Goal: Task Accomplishment & Management: Complete application form

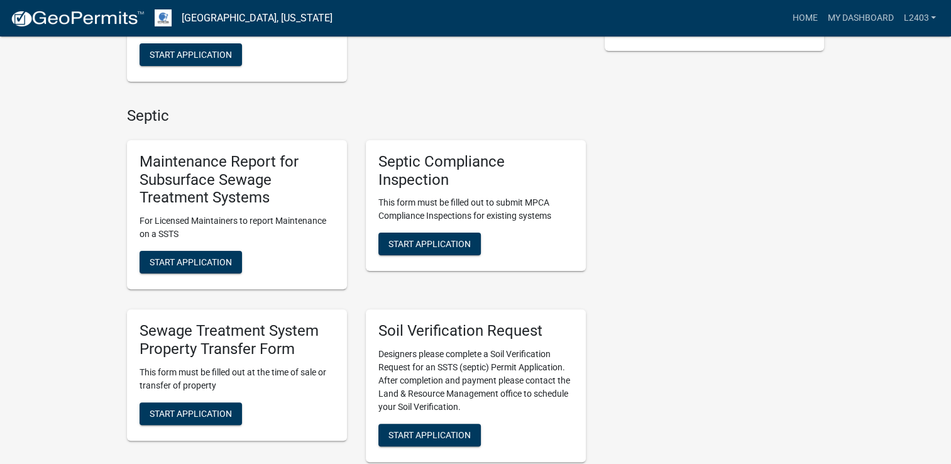
scroll to position [314, 0]
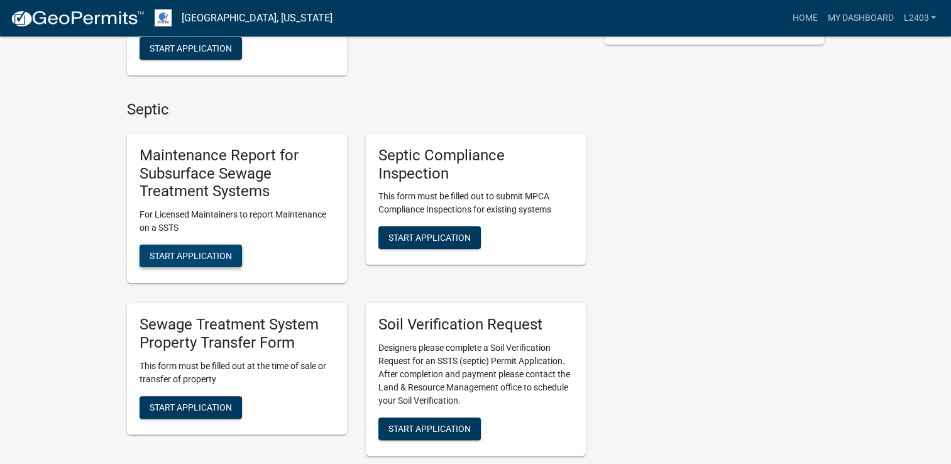
click at [200, 253] on span "Start Application" at bounding box center [191, 256] width 82 height 10
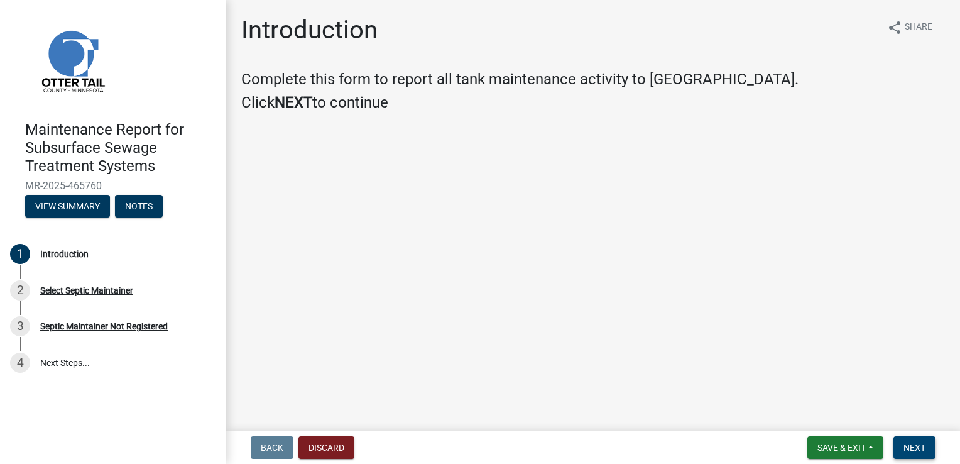
click at [924, 450] on span "Next" at bounding box center [915, 447] width 22 height 10
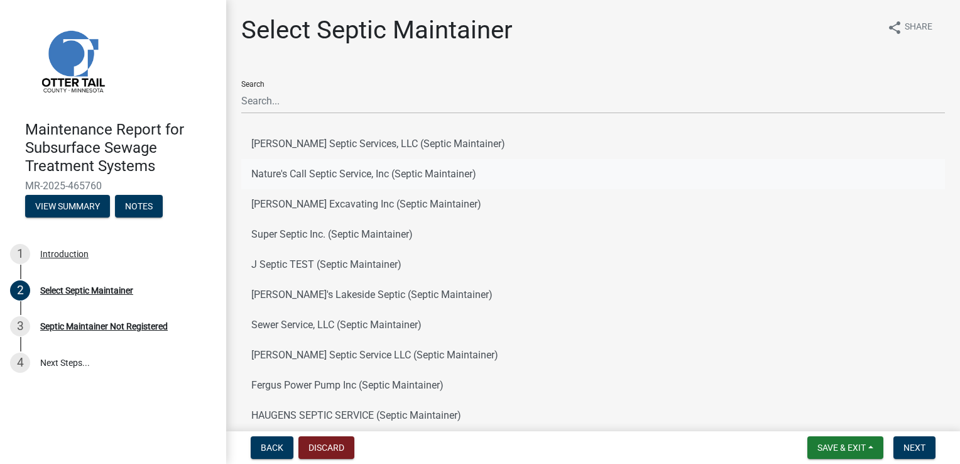
click at [332, 177] on button "Nature's Call Septic Service, Inc (Septic Maintainer)" at bounding box center [593, 174] width 704 height 30
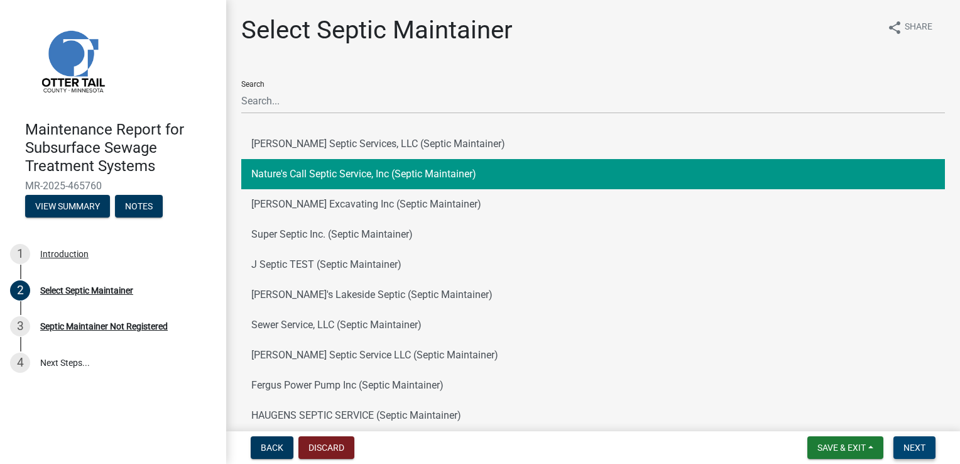
click at [905, 447] on span "Next" at bounding box center [915, 447] width 22 height 10
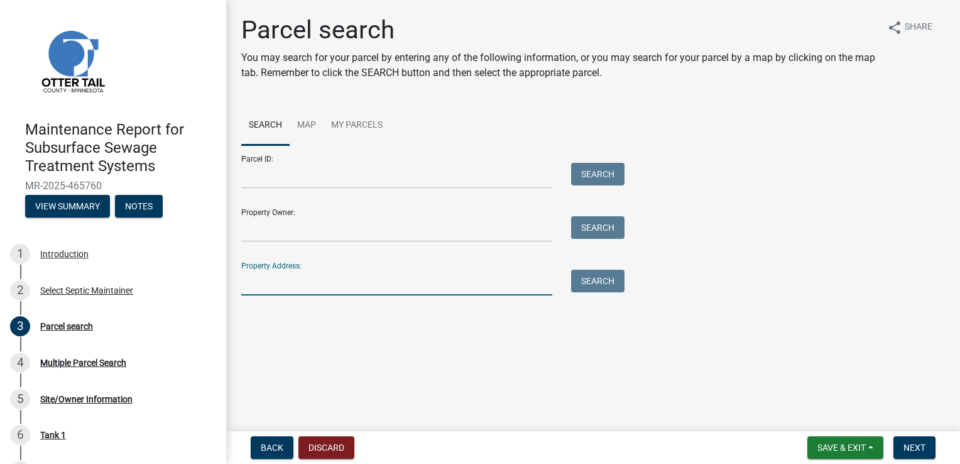
click at [299, 278] on input "Property Address:" at bounding box center [396, 283] width 311 height 26
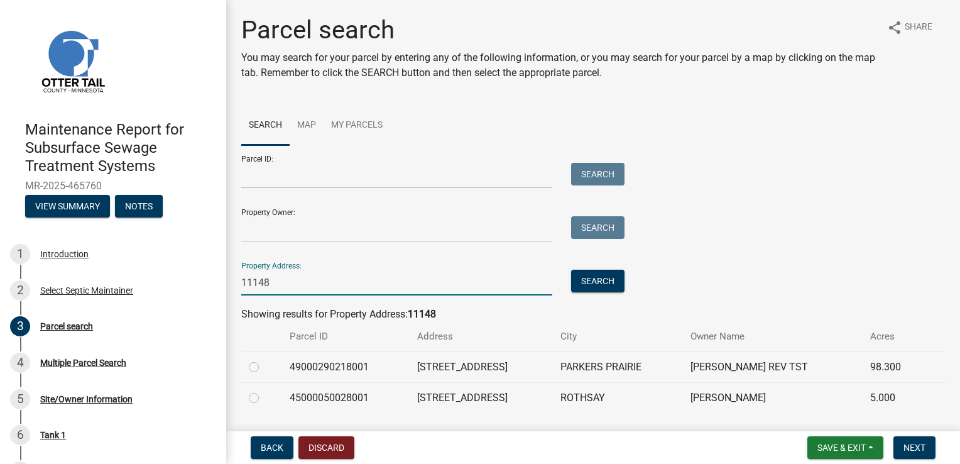
type input "11148"
click at [264, 390] on label at bounding box center [264, 390] width 0 height 0
click at [264, 396] on input "radio" at bounding box center [268, 394] width 8 height 8
radio input "true"
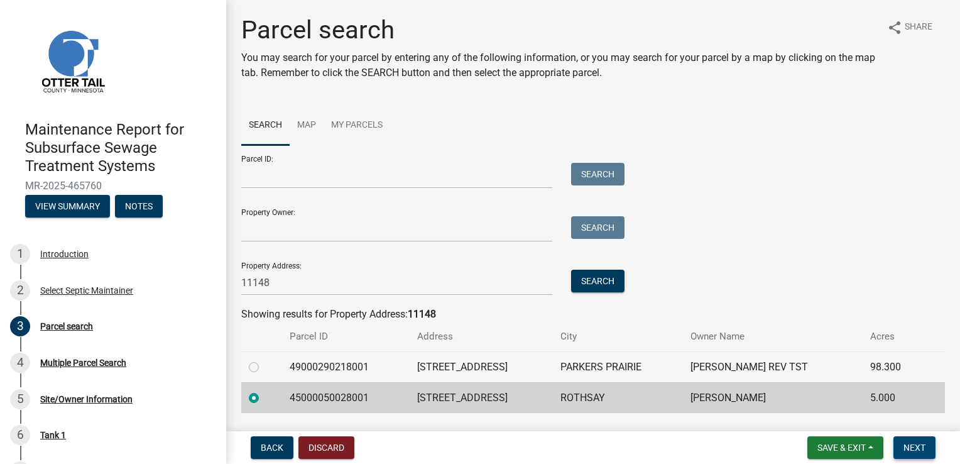
click at [912, 439] on button "Next" at bounding box center [915, 447] width 42 height 23
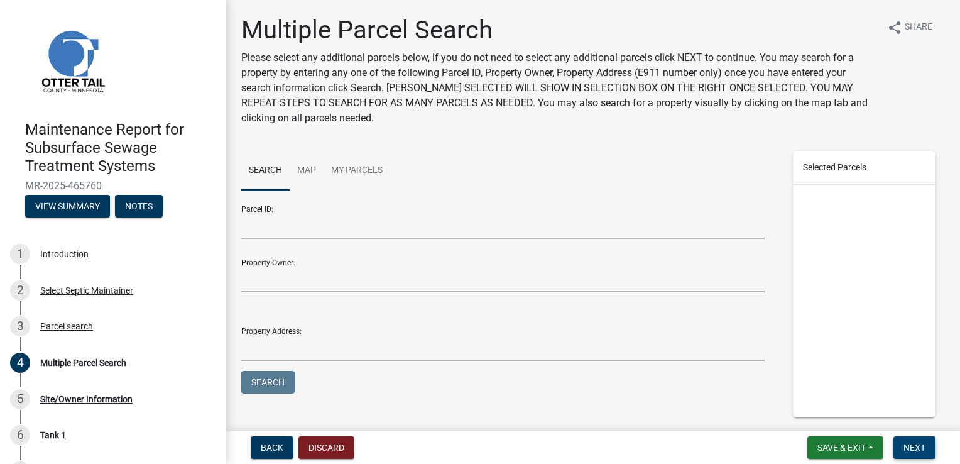
click at [912, 439] on button "Next" at bounding box center [915, 447] width 42 height 23
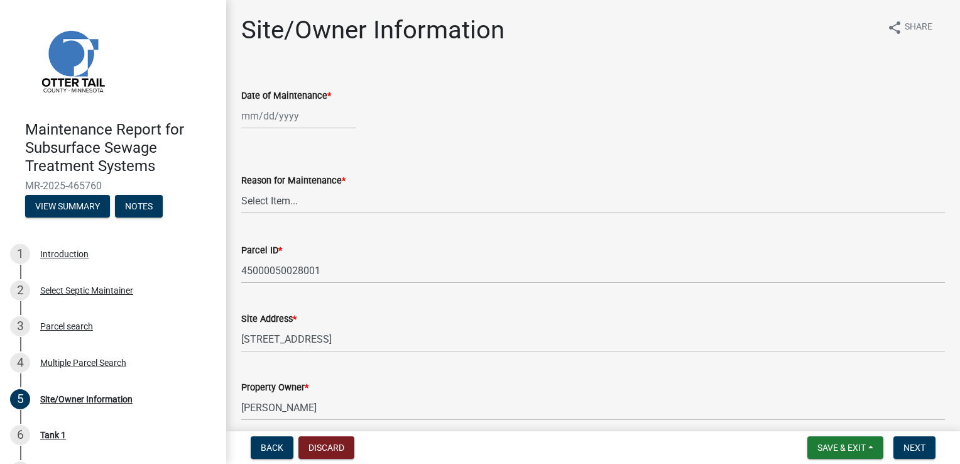
select select "8"
select select "2025"
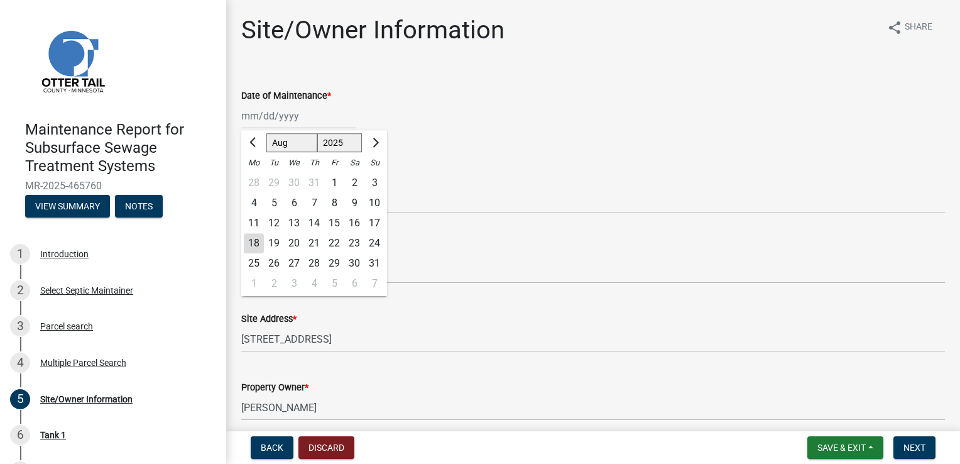
drag, startPoint x: 273, startPoint y: 112, endPoint x: 274, endPoint y: 123, distance: 11.4
click at [273, 112] on div "[PERSON_NAME] Feb Mar Apr [PERSON_NAME][DATE] Oct Nov [DATE] 1526 1527 1528 152…" at bounding box center [298, 116] width 115 height 26
drag, startPoint x: 248, startPoint y: 239, endPoint x: 266, endPoint y: 190, distance: 52.3
click at [248, 238] on div "18" at bounding box center [254, 243] width 20 height 20
type input "[DATE]"
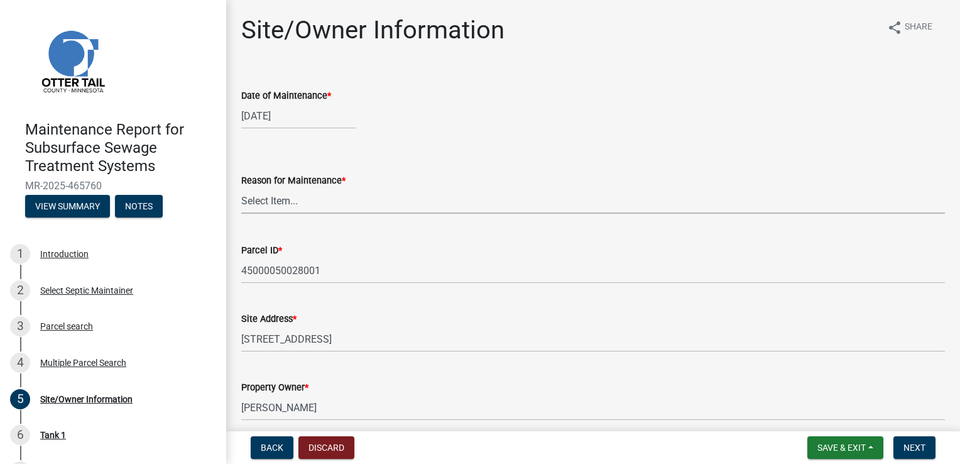
click at [260, 197] on select "Select Item... Called Routine Other" at bounding box center [593, 201] width 704 height 26
click at [241, 188] on select "Select Item... Called Routine Other" at bounding box center [593, 201] width 704 height 26
select select "3ac72b63-7b21-42e4-8192-806faae7a4f1"
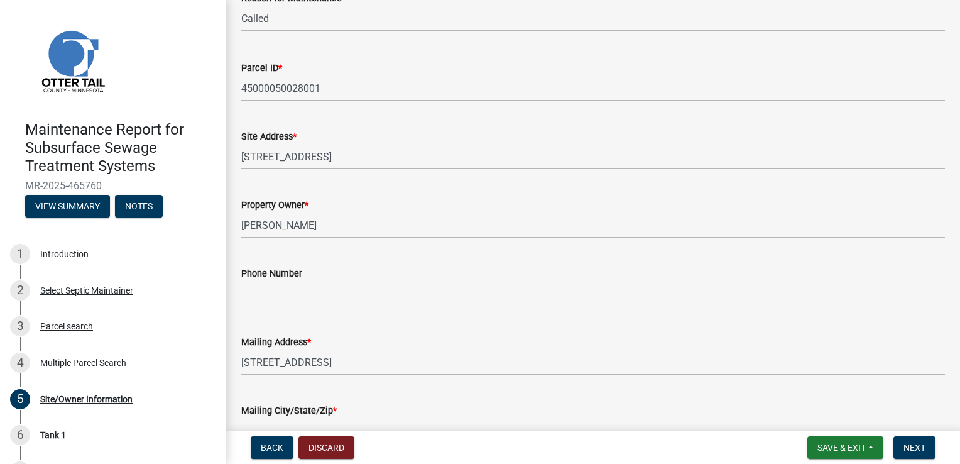
scroll to position [189, 0]
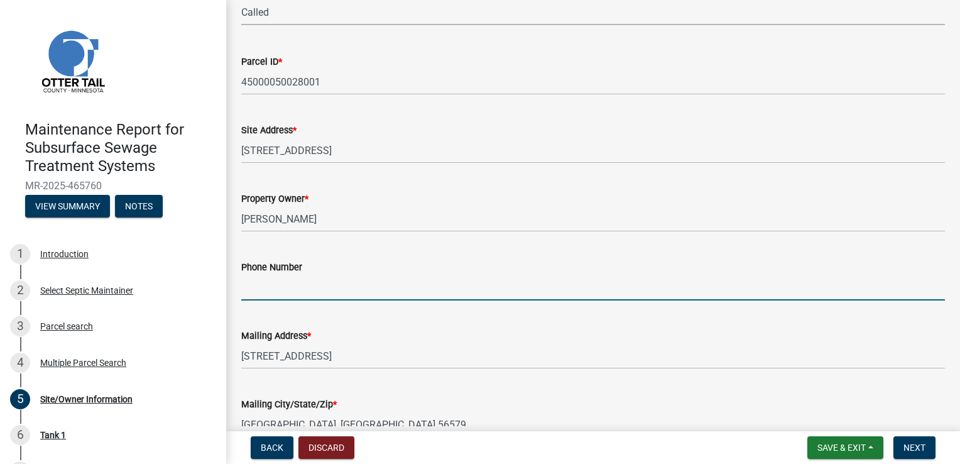
click at [278, 286] on input "Phone Number" at bounding box center [593, 288] width 704 height 26
type input "[PHONE_NUMBER]"
click at [916, 444] on span "Next" at bounding box center [915, 447] width 22 height 10
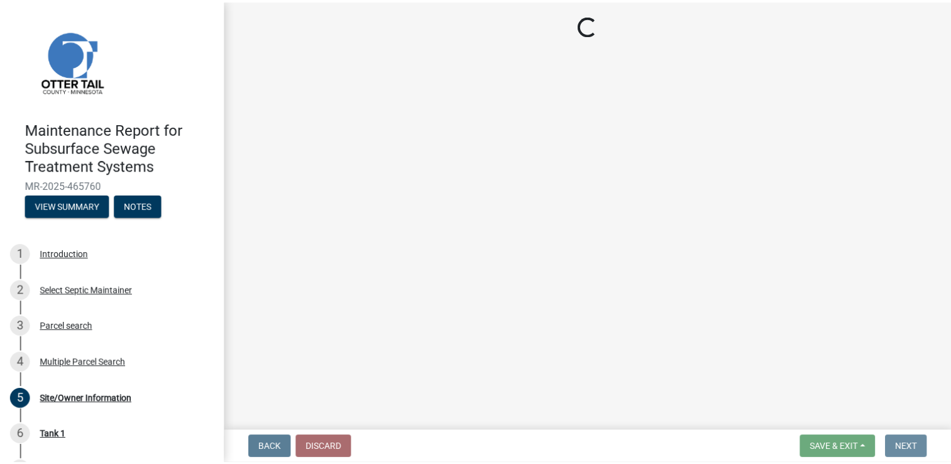
scroll to position [0, 0]
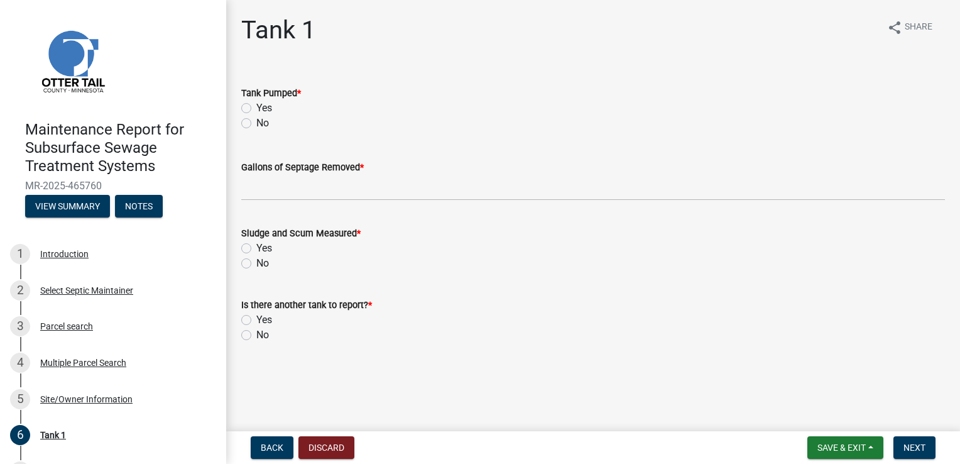
click at [273, 108] on div "Yes" at bounding box center [593, 108] width 704 height 15
click at [263, 109] on label "Yes" at bounding box center [264, 108] width 16 height 15
click at [263, 109] on input "Yes" at bounding box center [260, 105] width 8 height 8
radio input "true"
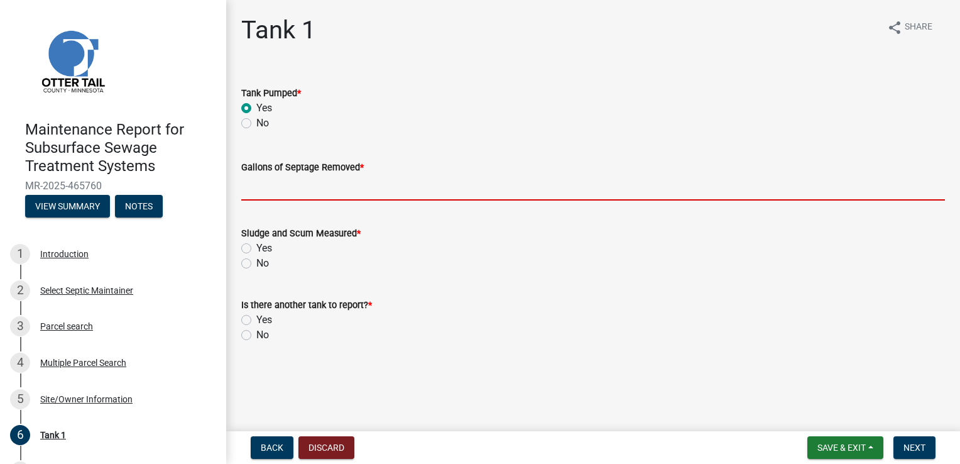
click at [261, 180] on input "Gallons of Septage Removed *" at bounding box center [593, 188] width 704 height 26
type input "1000"
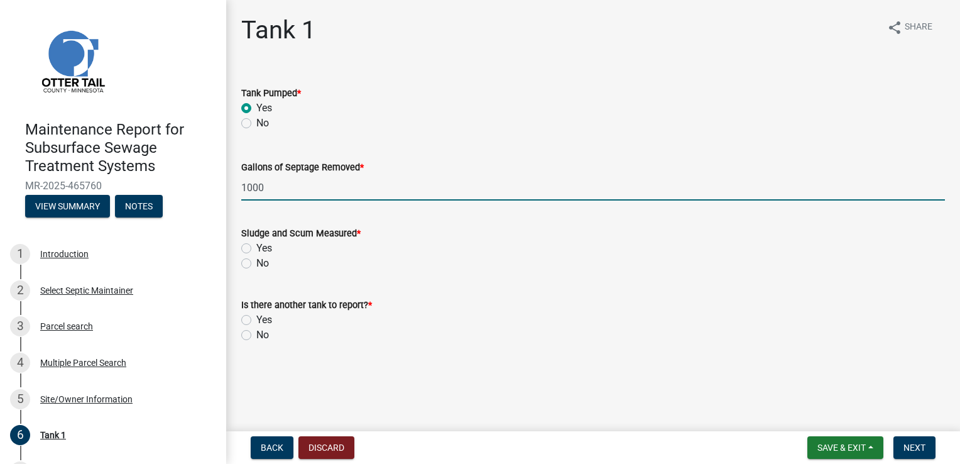
click at [256, 248] on label "Yes" at bounding box center [264, 248] width 16 height 15
click at [256, 248] on input "Yes" at bounding box center [260, 245] width 8 height 8
radio input "true"
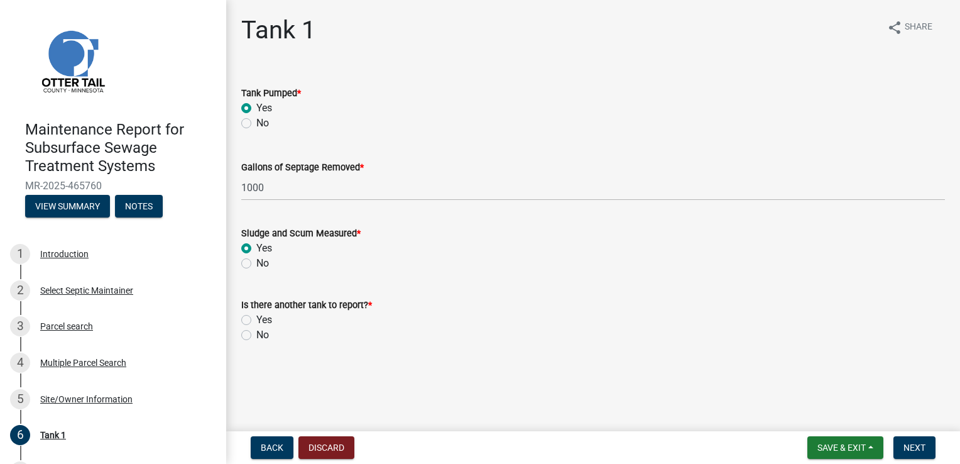
drag, startPoint x: 246, startPoint y: 332, endPoint x: 258, endPoint y: 336, distance: 11.7
click at [256, 332] on label "No" at bounding box center [262, 334] width 13 height 15
click at [256, 332] on input "No" at bounding box center [260, 331] width 8 height 8
radio input "true"
click at [904, 449] on span "Next" at bounding box center [915, 447] width 22 height 10
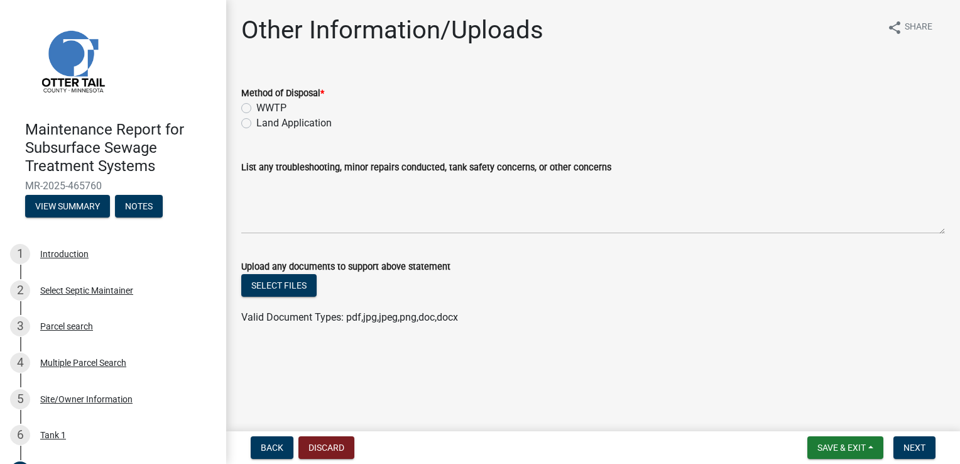
drag, startPoint x: 274, startPoint y: 122, endPoint x: 390, endPoint y: 160, distance: 121.8
click at [274, 123] on label "Land Application" at bounding box center [293, 123] width 75 height 15
click at [265, 123] on input "Land Application" at bounding box center [260, 120] width 8 height 8
radio input "true"
click at [921, 445] on span "Next" at bounding box center [915, 447] width 22 height 10
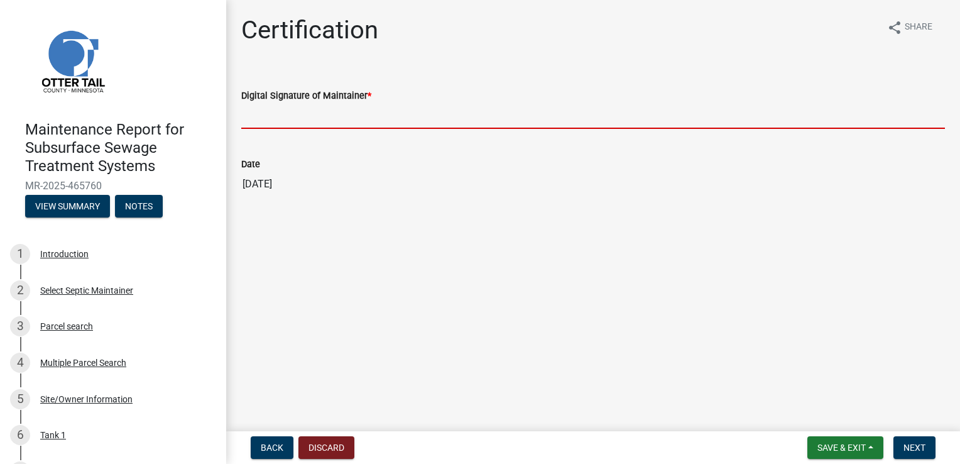
drag, startPoint x: 296, startPoint y: 116, endPoint x: 298, endPoint y: 123, distance: 6.6
click at [296, 116] on input "Digital Signature of Maintainer *" at bounding box center [593, 116] width 704 height 26
type input "[PERSON_NAME]"
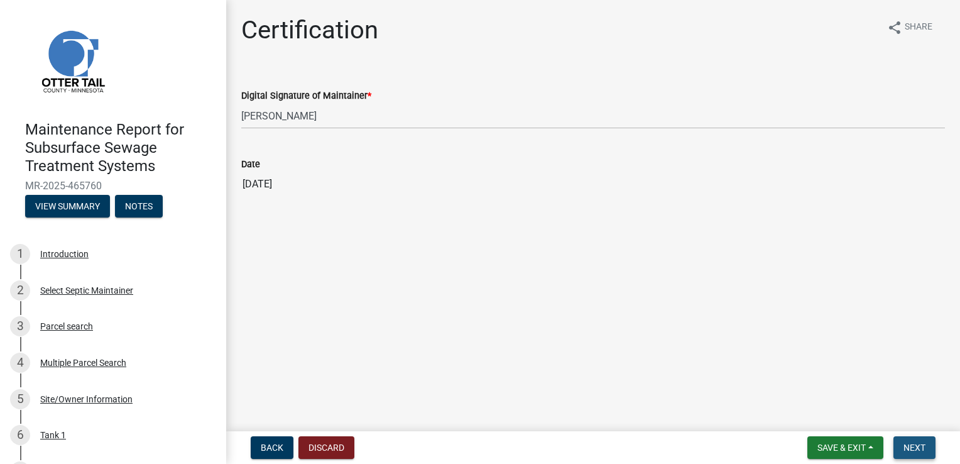
click at [916, 449] on span "Next" at bounding box center [915, 447] width 22 height 10
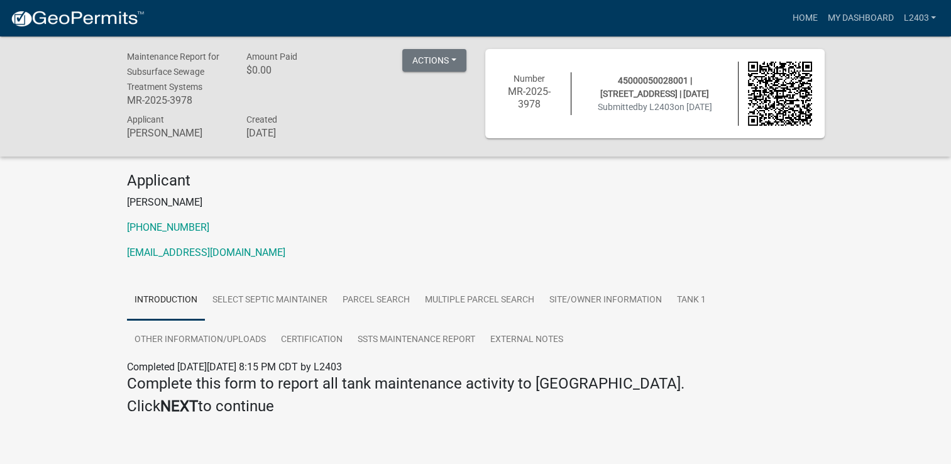
drag, startPoint x: 682, startPoint y: 209, endPoint x: 689, endPoint y: 204, distance: 8.5
click at [682, 209] on p "[PERSON_NAME]" at bounding box center [476, 202] width 698 height 15
click at [797, 21] on link "Home" at bounding box center [804, 18] width 35 height 24
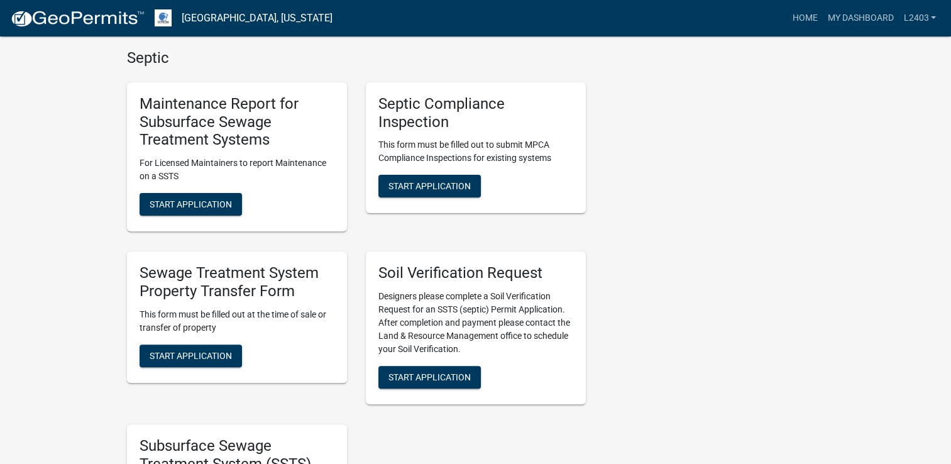
scroll to position [377, 0]
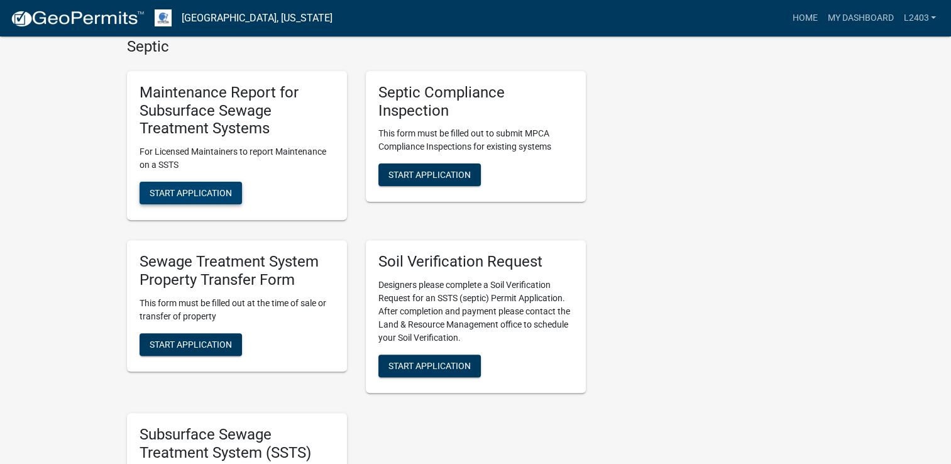
click at [207, 195] on span "Start Application" at bounding box center [191, 193] width 82 height 10
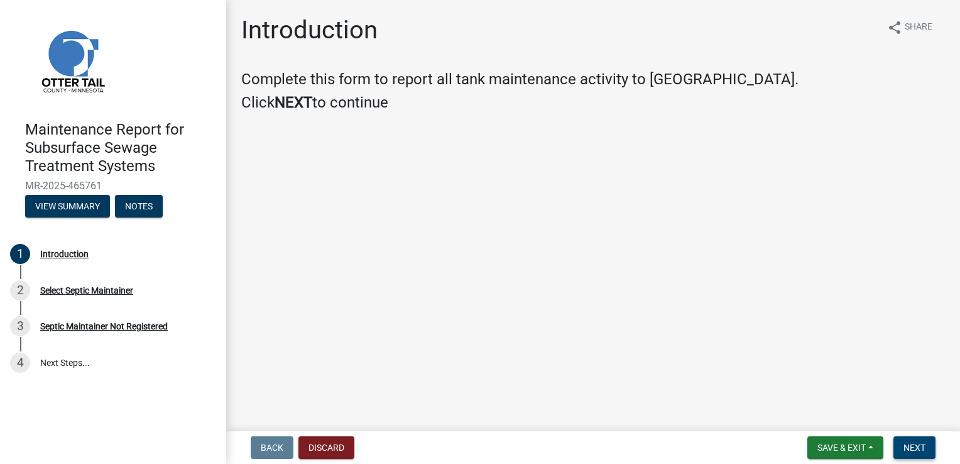
click at [911, 449] on span "Next" at bounding box center [915, 447] width 22 height 10
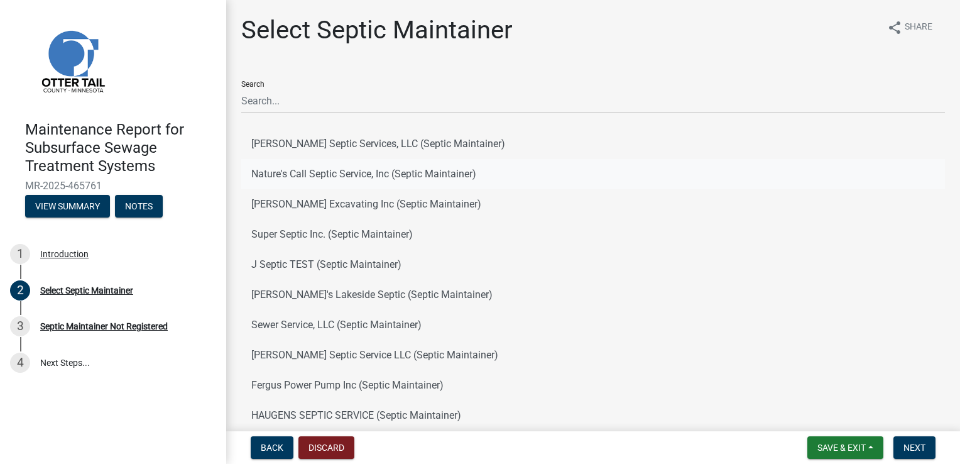
click at [403, 177] on button "Nature's Call Septic Service, Inc (Septic Maintainer)" at bounding box center [593, 174] width 704 height 30
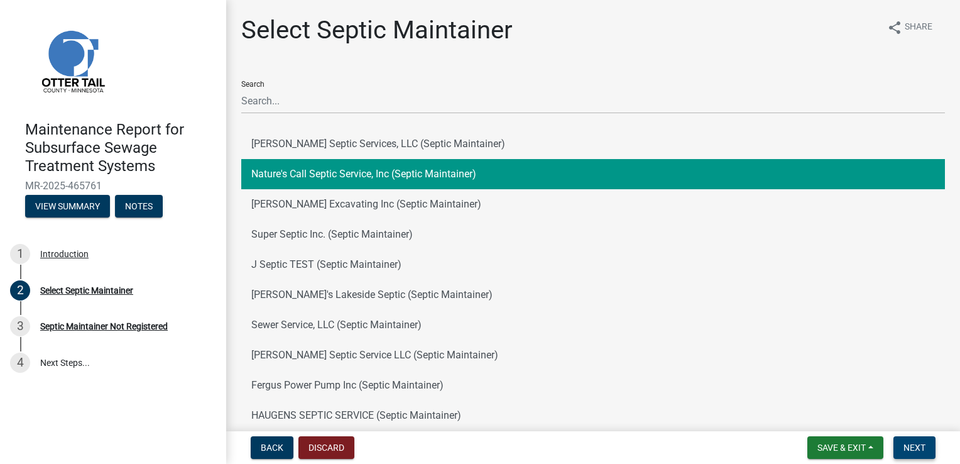
click at [907, 451] on span "Next" at bounding box center [915, 447] width 22 height 10
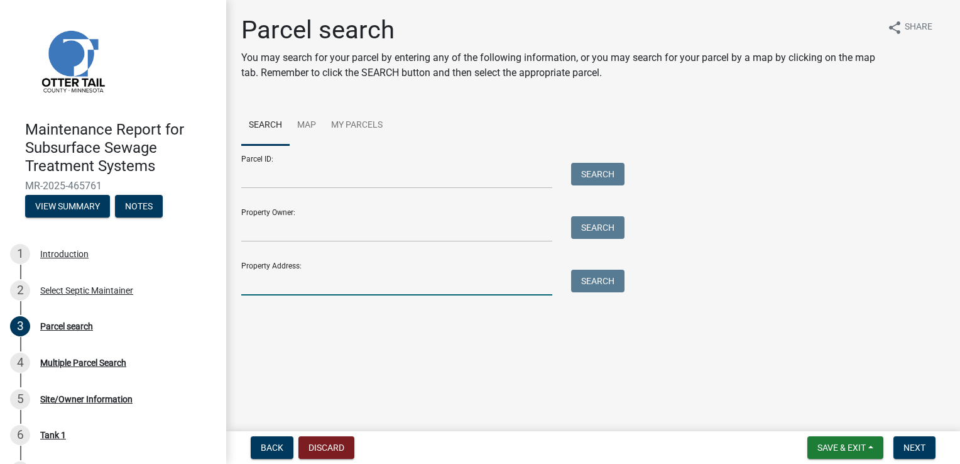
click at [321, 288] on input "Property Address:" at bounding box center [396, 283] width 311 height 26
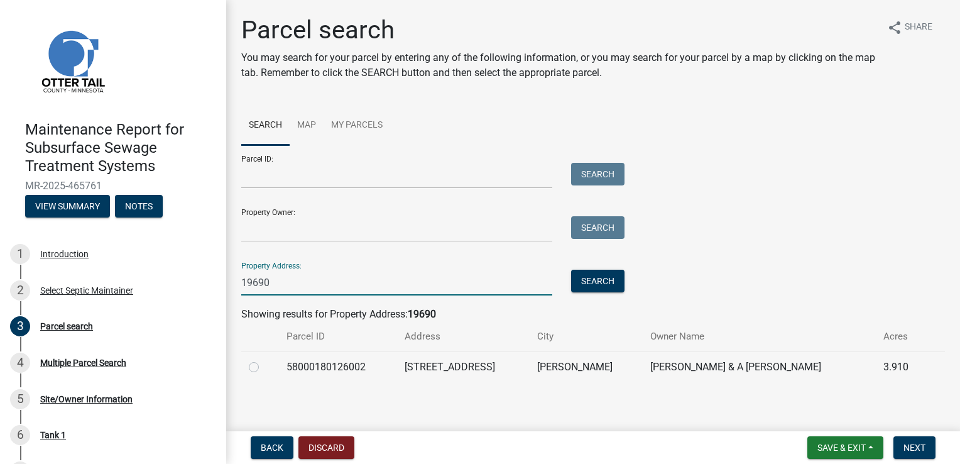
type input "19690"
click at [264, 359] on label at bounding box center [264, 359] width 0 height 0
click at [264, 366] on input "radio" at bounding box center [268, 363] width 8 height 8
radio input "true"
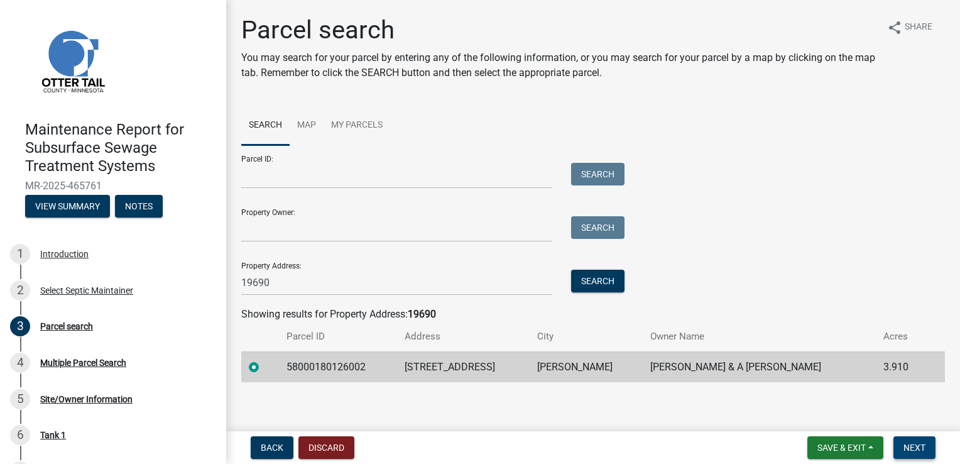
click at [897, 446] on button "Next" at bounding box center [915, 447] width 42 height 23
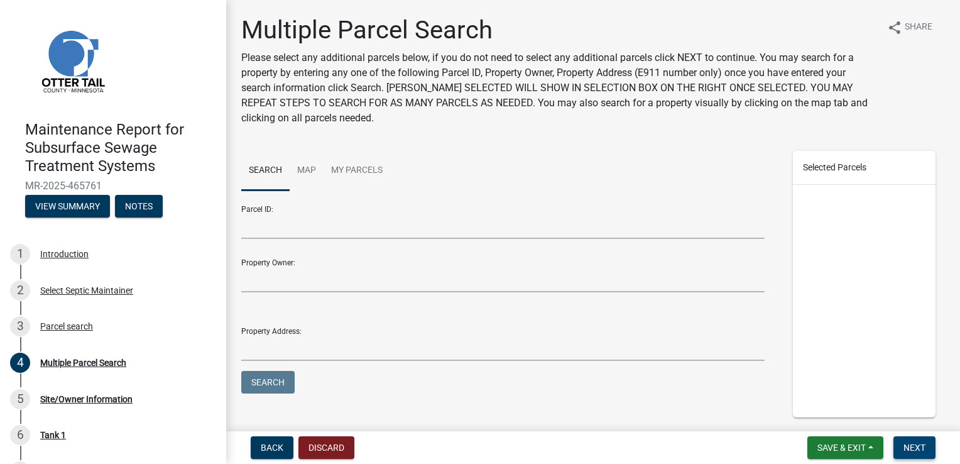
click at [897, 446] on button "Next" at bounding box center [915, 447] width 42 height 23
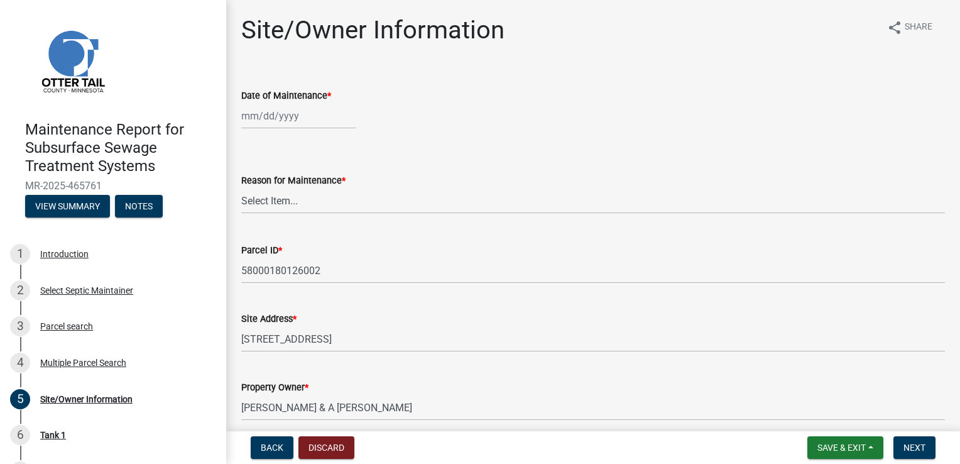
select select "8"
select select "2025"
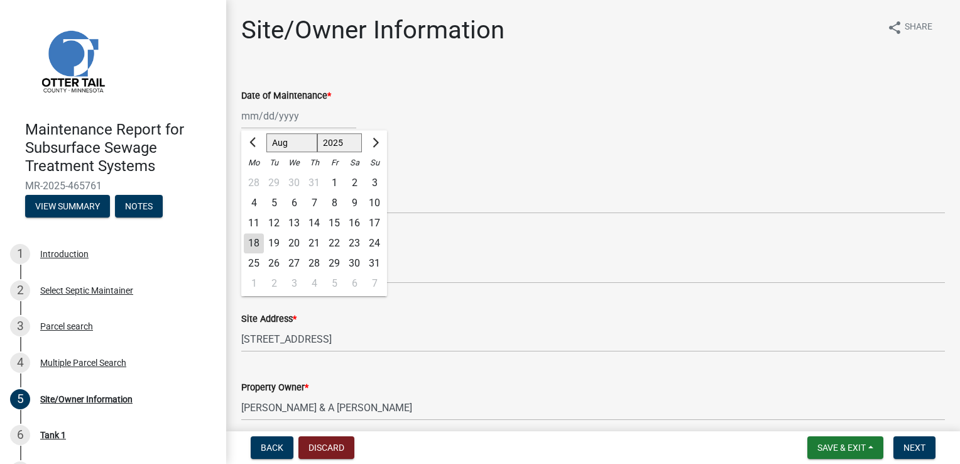
click at [284, 109] on div "[PERSON_NAME] Feb Mar Apr [PERSON_NAME][DATE] Oct Nov [DATE] 1526 1527 1528 152…" at bounding box center [298, 116] width 115 height 26
click at [253, 243] on div "18" at bounding box center [254, 243] width 20 height 20
type input "[DATE]"
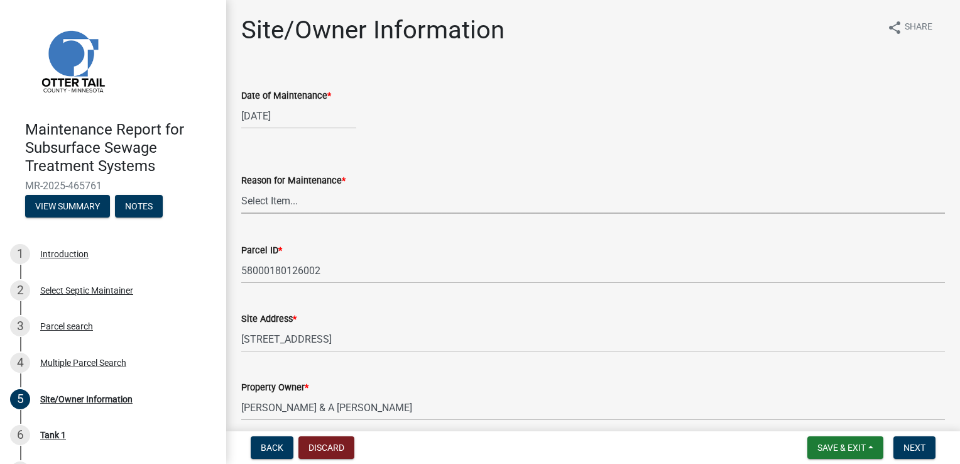
click at [269, 202] on select "Select Item... Called Routine Other" at bounding box center [593, 201] width 704 height 26
click at [241, 188] on select "Select Item... Called Routine Other" at bounding box center [593, 201] width 704 height 26
select select "3ac72b63-7b21-42e4-8192-806faae7a4f1"
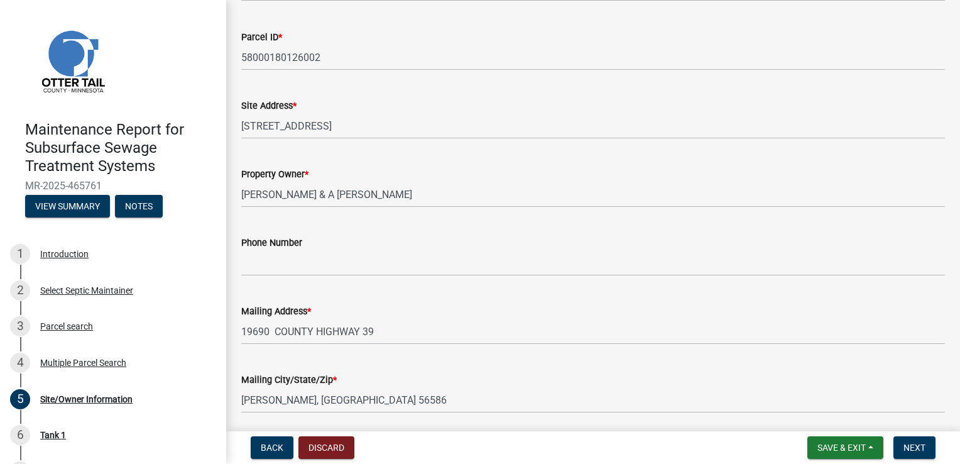
scroll to position [251, 0]
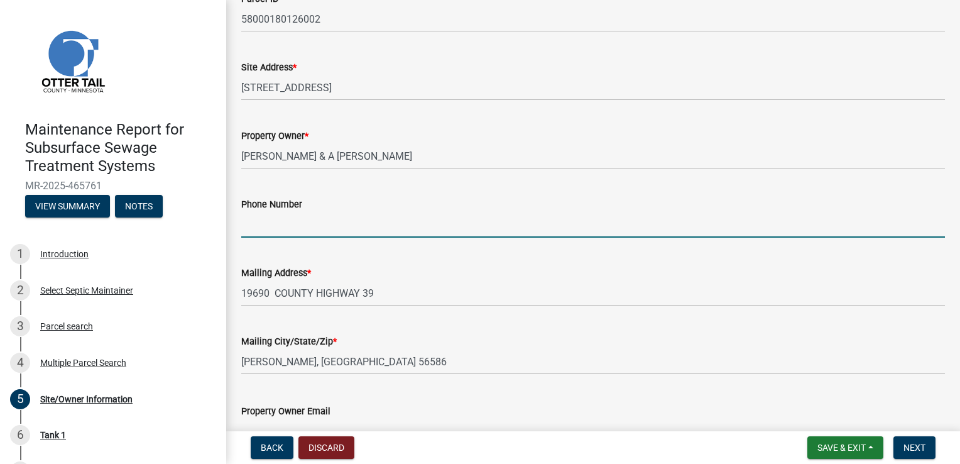
click at [289, 226] on input "Phone Number" at bounding box center [593, 225] width 704 height 26
type input "[PHONE_NUMBER]"
click at [909, 456] on button "Next" at bounding box center [915, 447] width 42 height 23
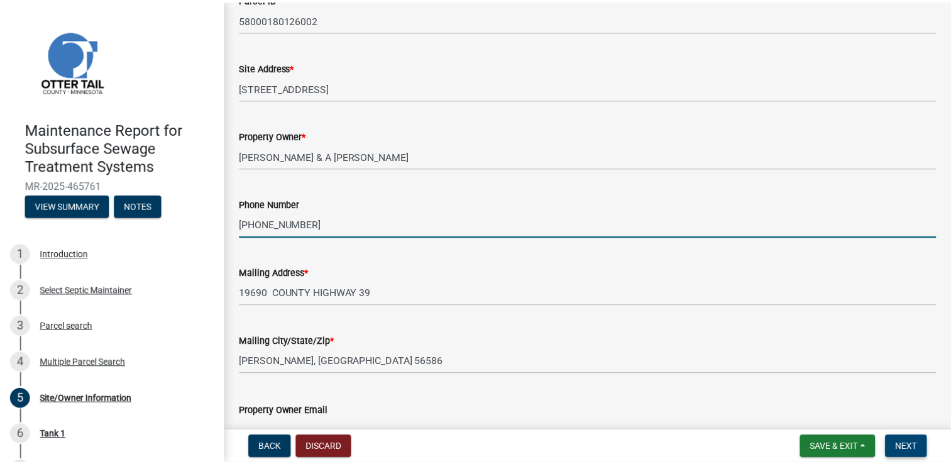
scroll to position [0, 0]
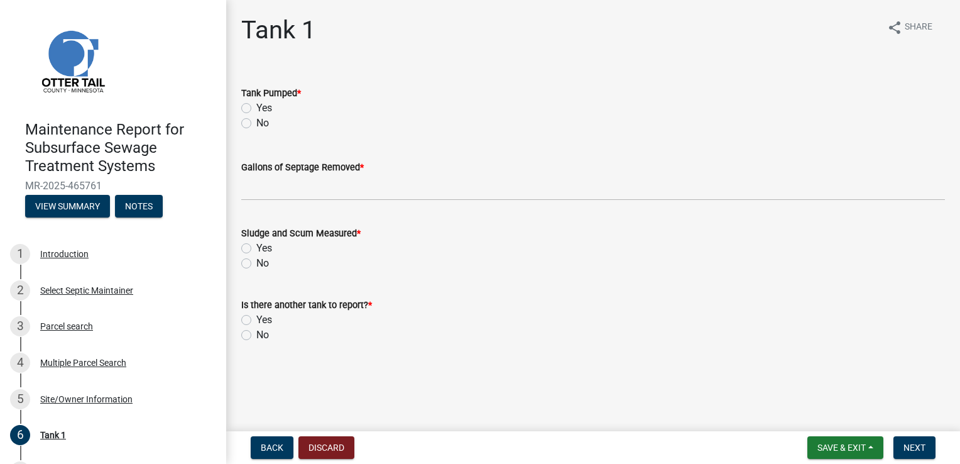
click at [266, 105] on label "Yes" at bounding box center [264, 108] width 16 height 15
click at [265, 105] on input "Yes" at bounding box center [260, 105] width 8 height 8
radio input "true"
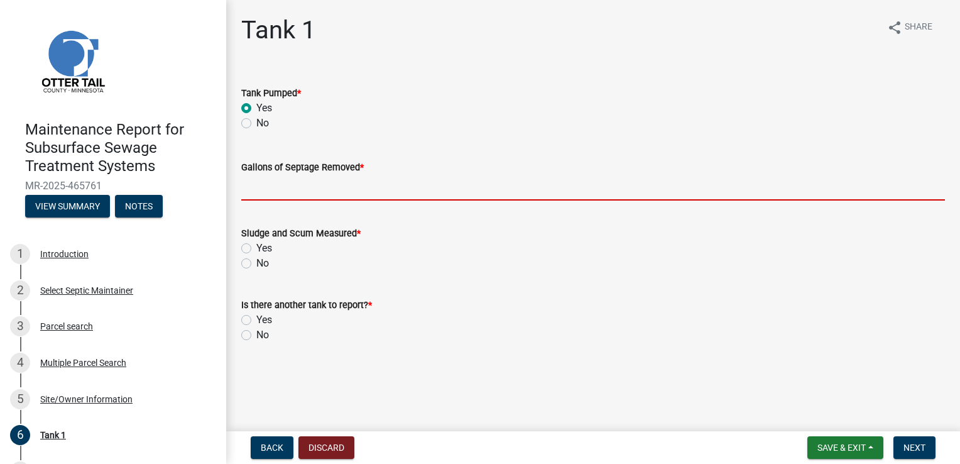
click at [277, 189] on input "Gallons of Septage Removed *" at bounding box center [593, 188] width 704 height 26
type input "1500"
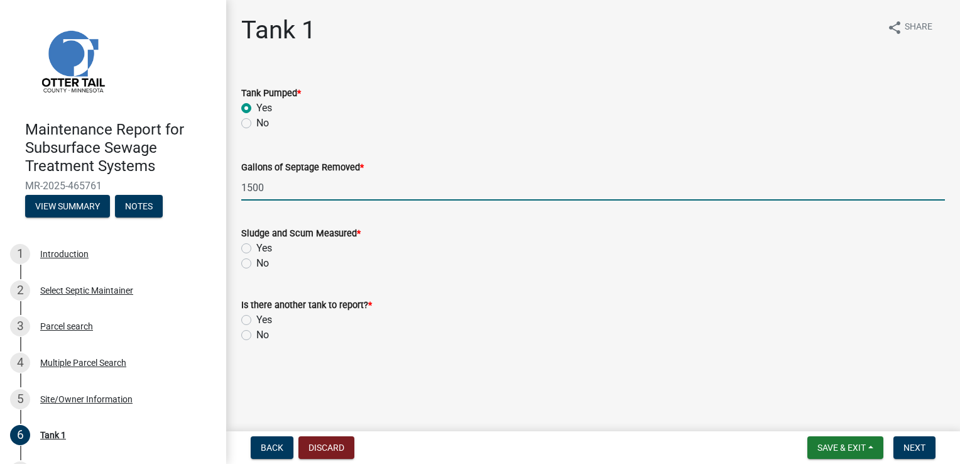
click at [256, 250] on label "Yes" at bounding box center [264, 248] width 16 height 15
click at [256, 249] on input "Yes" at bounding box center [260, 245] width 8 height 8
radio input "true"
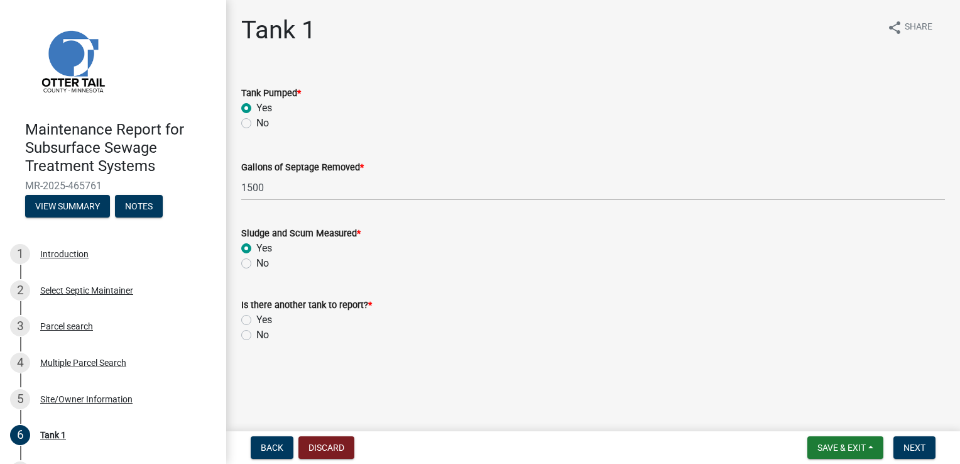
click at [256, 334] on label "No" at bounding box center [262, 334] width 13 height 15
click at [256, 334] on input "No" at bounding box center [260, 331] width 8 height 8
radio input "true"
click at [919, 447] on span "Next" at bounding box center [915, 447] width 22 height 10
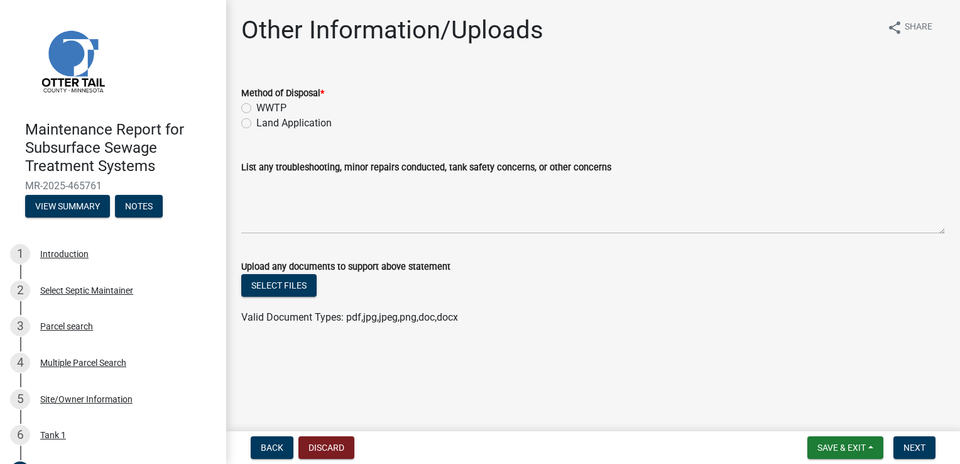
click at [269, 124] on label "Land Application" at bounding box center [293, 123] width 75 height 15
click at [265, 124] on input "Land Application" at bounding box center [260, 120] width 8 height 8
radio input "true"
click at [921, 439] on button "Next" at bounding box center [915, 447] width 42 height 23
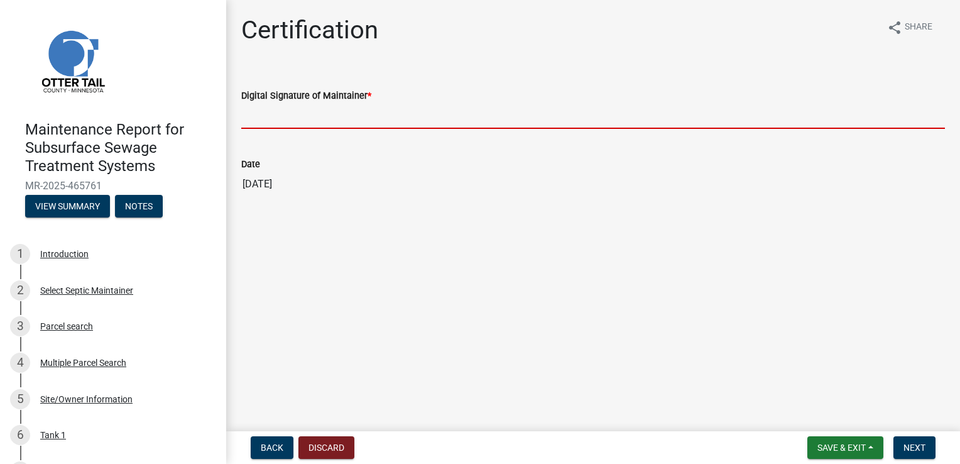
drag, startPoint x: 284, startPoint y: 115, endPoint x: 302, endPoint y: 121, distance: 18.5
click at [285, 115] on input "Digital Signature of Maintainer *" at bounding box center [593, 116] width 704 height 26
type input "[PERSON_NAME]"
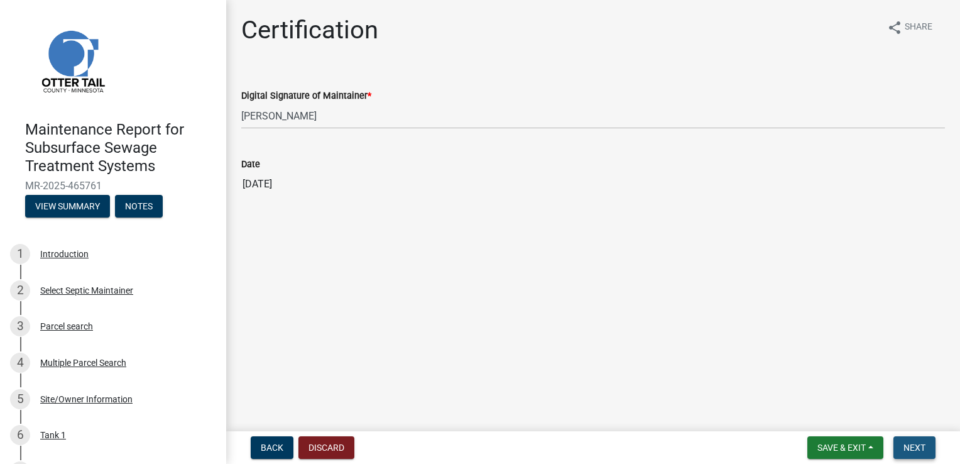
click at [901, 448] on button "Next" at bounding box center [915, 447] width 42 height 23
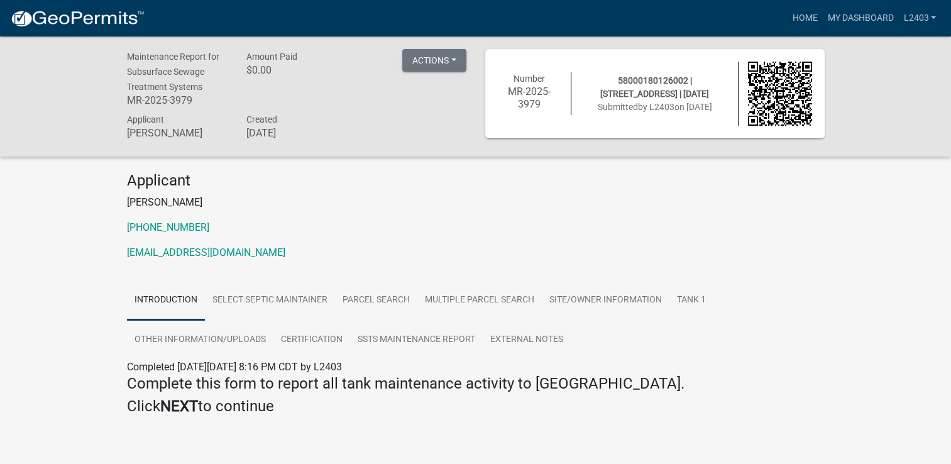
drag, startPoint x: 791, startPoint y: 270, endPoint x: 814, endPoint y: 133, distance: 138.4
click at [791, 268] on div "Applicant [PERSON_NAME] [PHONE_NUMBER] [EMAIL_ADDRESS][DOMAIN_NAME]" at bounding box center [476, 221] width 716 height 99
click at [809, 17] on link "Home" at bounding box center [804, 18] width 35 height 24
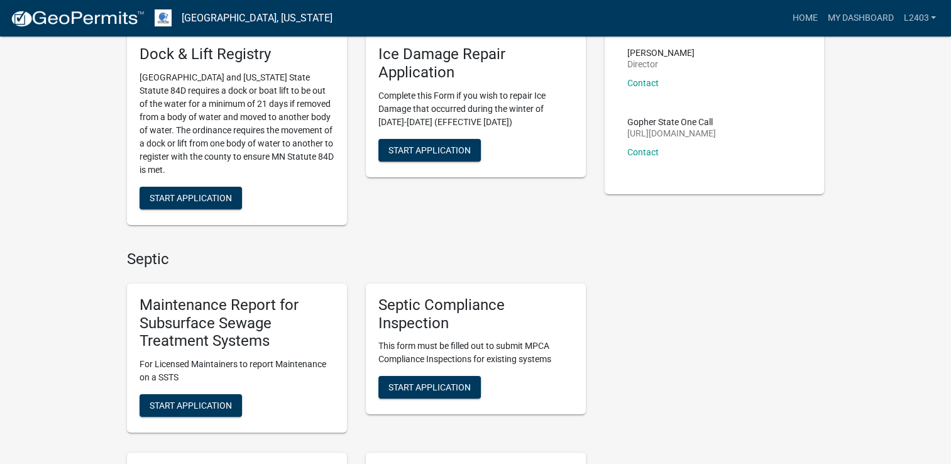
scroll to position [251, 0]
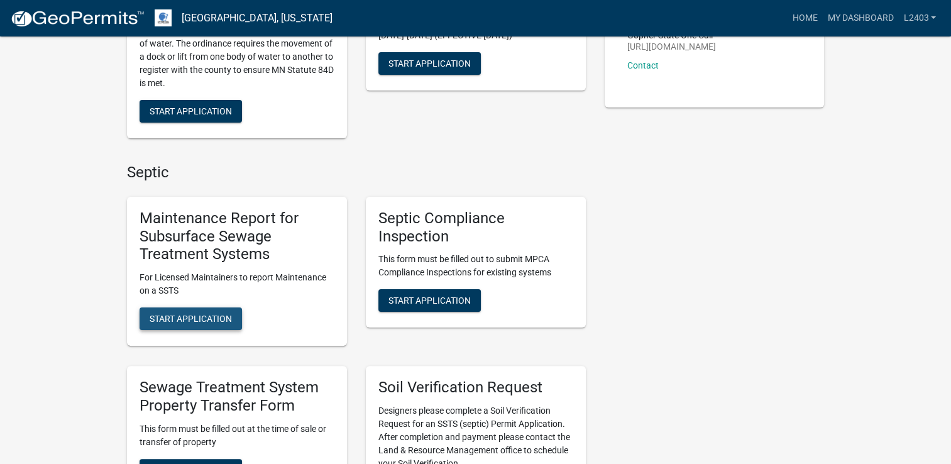
click at [217, 326] on button "Start Application" at bounding box center [191, 318] width 102 height 23
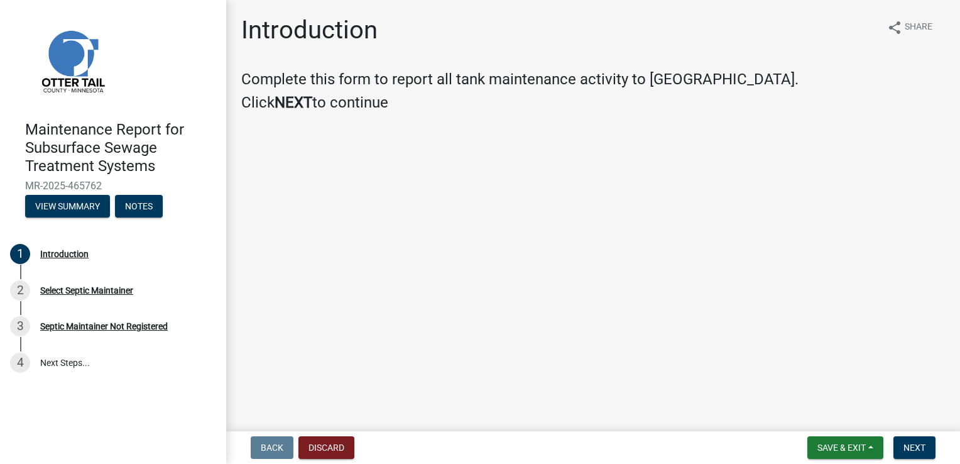
click at [904, 434] on nav "Back Discard Save & Exit Save Save & Exit Next" at bounding box center [593, 447] width 734 height 33
click at [907, 439] on button "Next" at bounding box center [915, 447] width 42 height 23
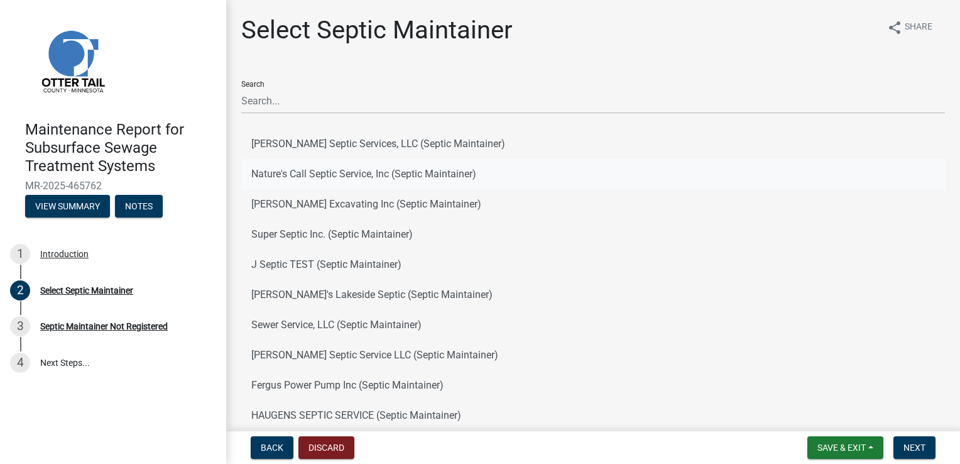
drag, startPoint x: 341, startPoint y: 172, endPoint x: 648, endPoint y: 247, distance: 316.4
click at [341, 171] on button "Nature's Call Septic Service, Inc (Septic Maintainer)" at bounding box center [593, 174] width 704 height 30
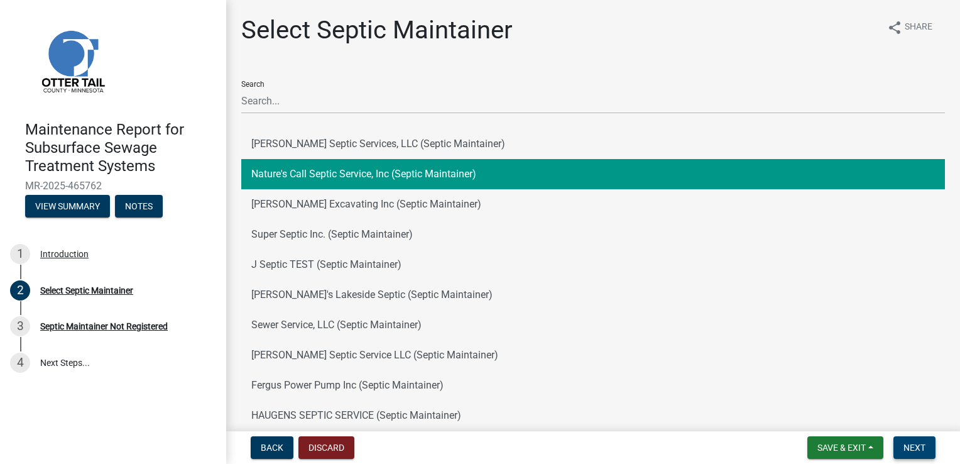
click at [912, 443] on span "Next" at bounding box center [915, 447] width 22 height 10
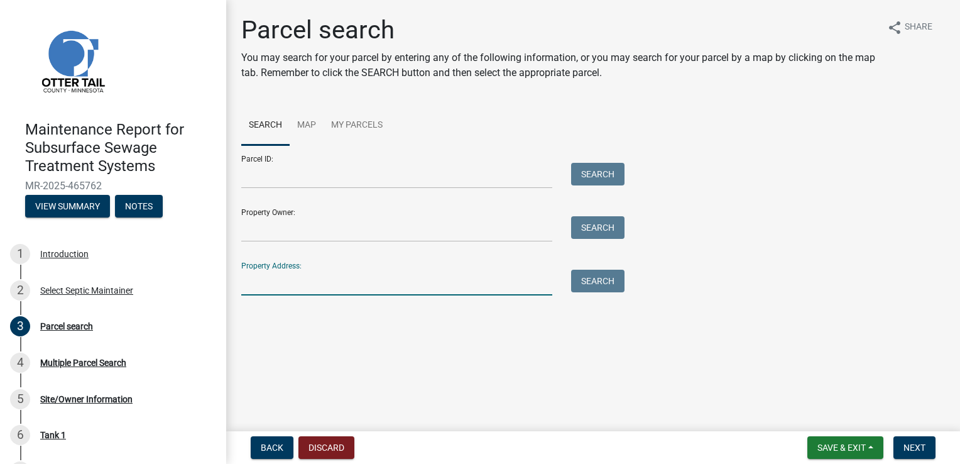
click at [271, 287] on input "Property Address:" at bounding box center [396, 283] width 311 height 26
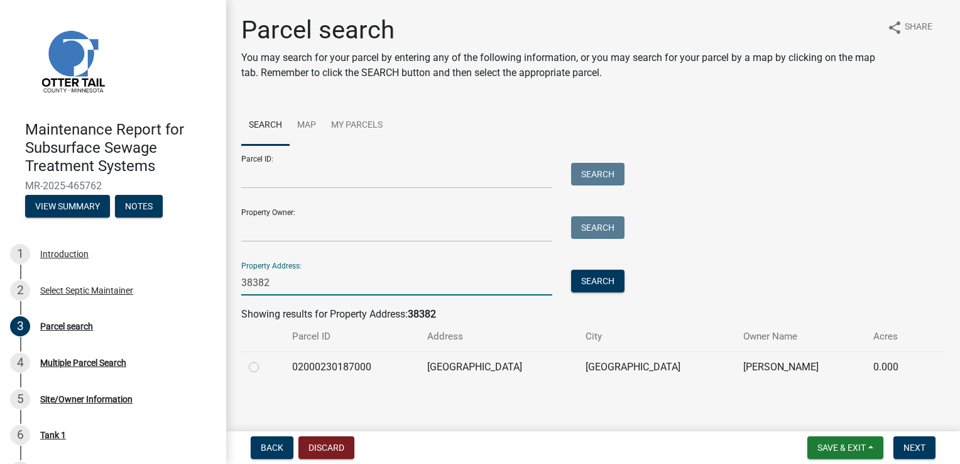
type input "38382"
click at [264, 359] on label at bounding box center [264, 359] width 0 height 0
click at [264, 364] on input "radio" at bounding box center [268, 363] width 8 height 8
radio input "true"
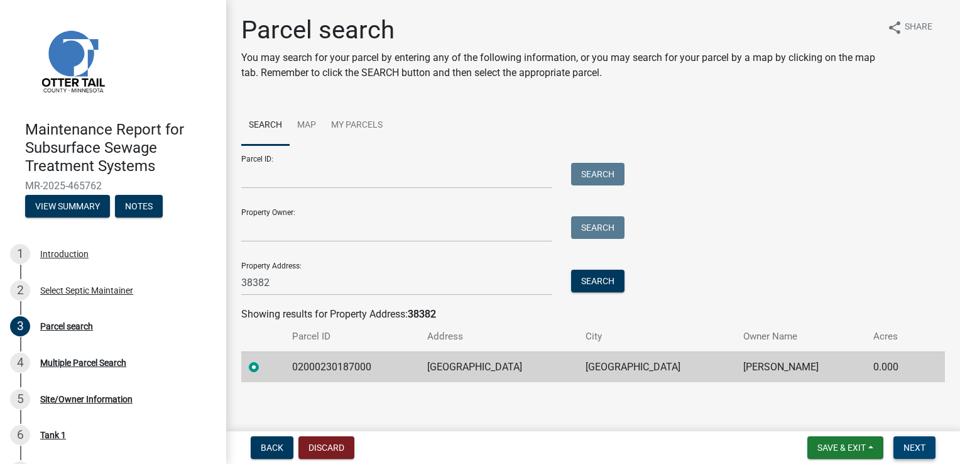
click at [912, 451] on span "Next" at bounding box center [915, 447] width 22 height 10
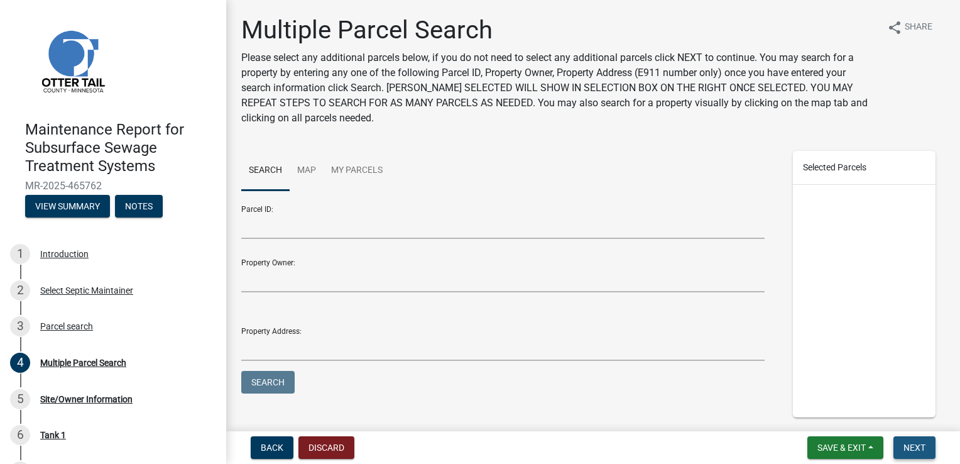
click at [912, 450] on span "Next" at bounding box center [915, 447] width 22 height 10
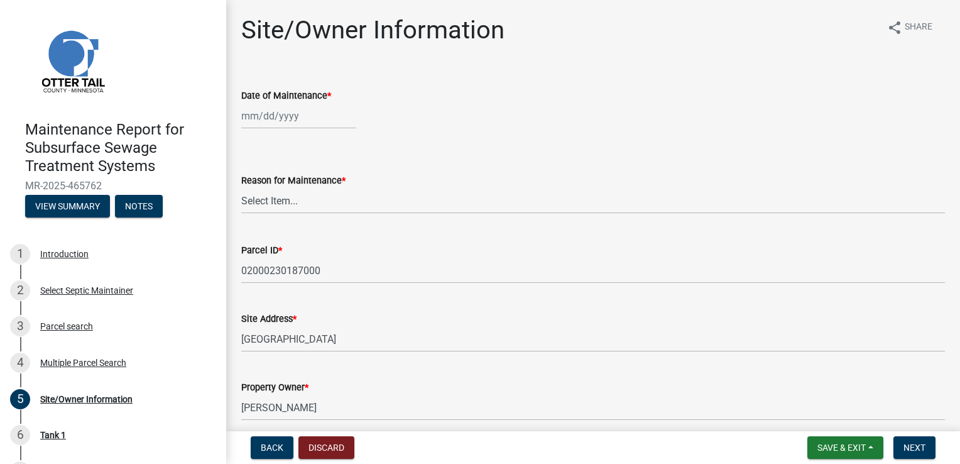
click at [269, 109] on div at bounding box center [298, 116] width 115 height 26
select select "8"
select select "2025"
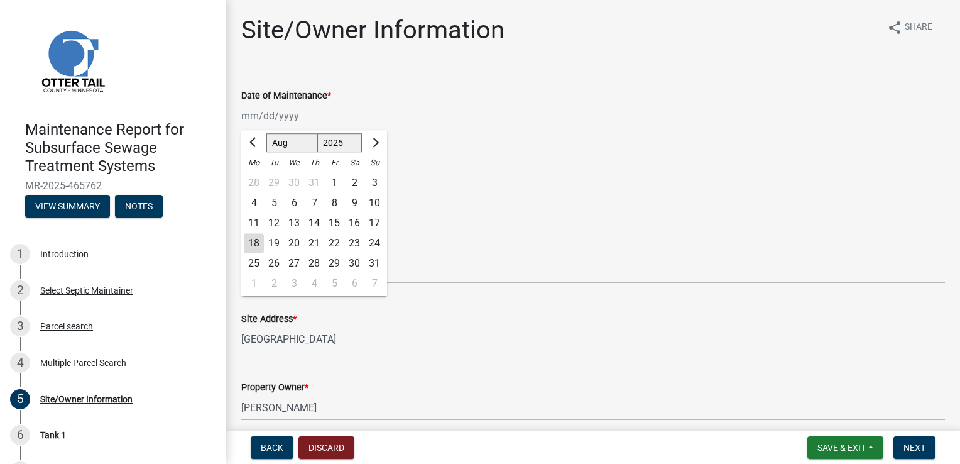
click at [252, 249] on div "18" at bounding box center [254, 243] width 20 height 20
type input "[DATE]"
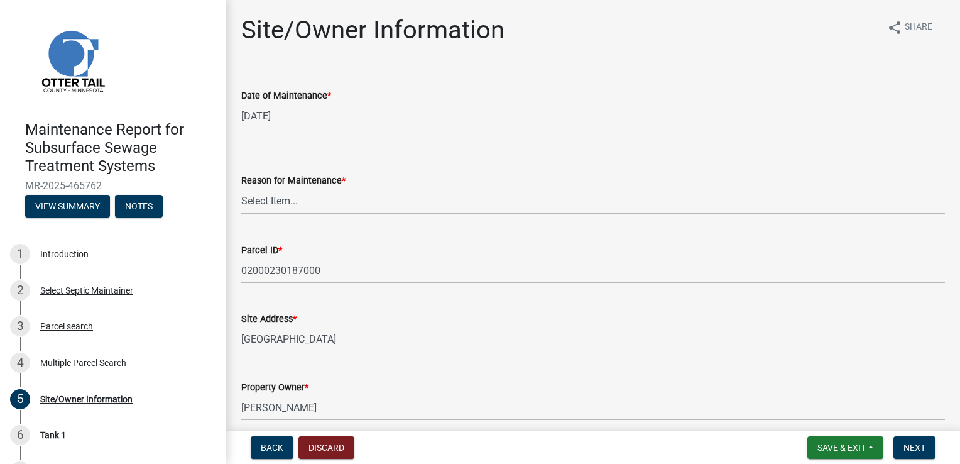
drag, startPoint x: 265, startPoint y: 204, endPoint x: 265, endPoint y: 215, distance: 11.3
click at [265, 204] on select "Select Item... Called Routine Other" at bounding box center [593, 201] width 704 height 26
click at [241, 188] on select "Select Item... Called Routine Other" at bounding box center [593, 201] width 704 height 26
select select "3ac72b63-7b21-42e4-8192-806faae7a4f1"
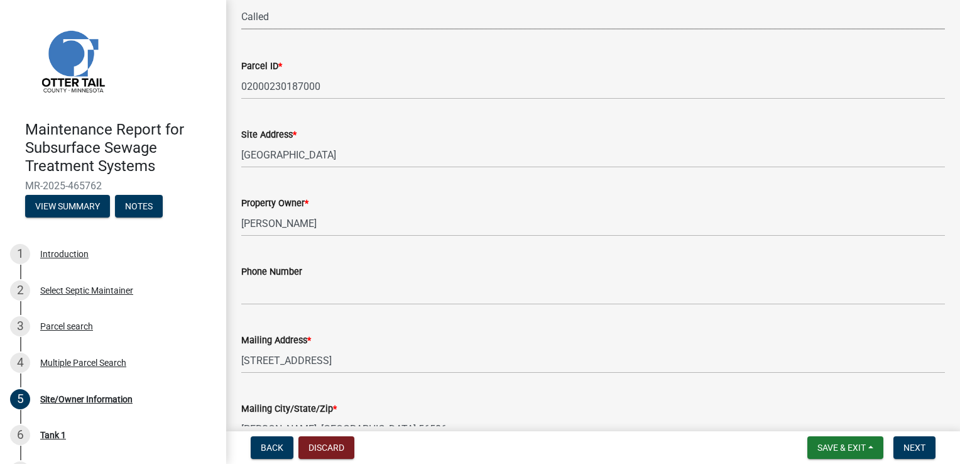
scroll to position [189, 0]
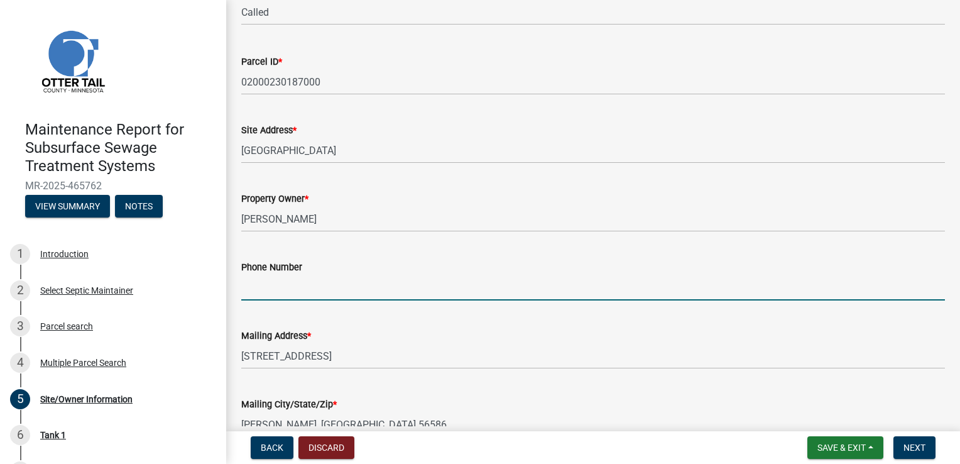
click at [273, 288] on input "Phone Number" at bounding box center [593, 288] width 704 height 26
type input "[PHONE_NUMBER]"
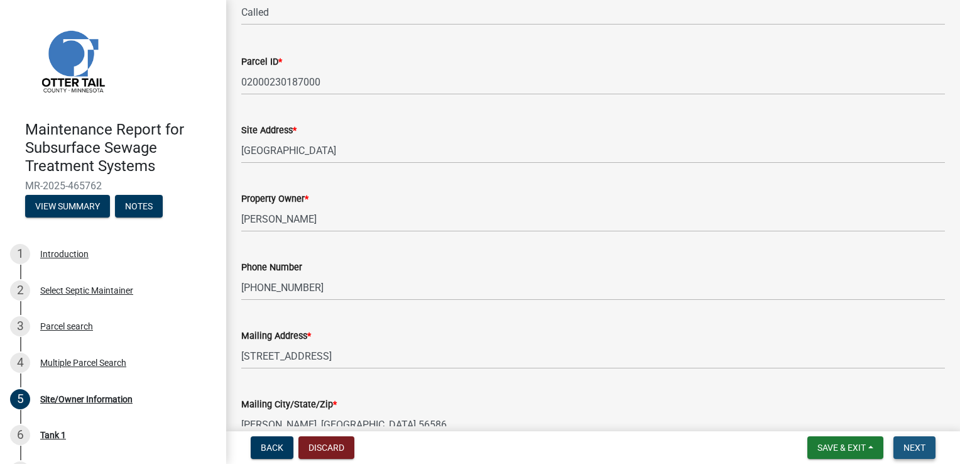
click at [915, 442] on span "Next" at bounding box center [915, 447] width 22 height 10
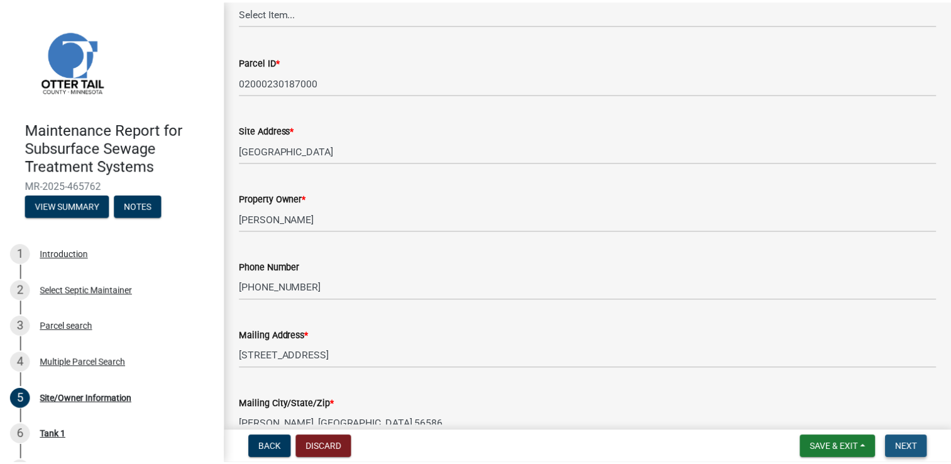
scroll to position [0, 0]
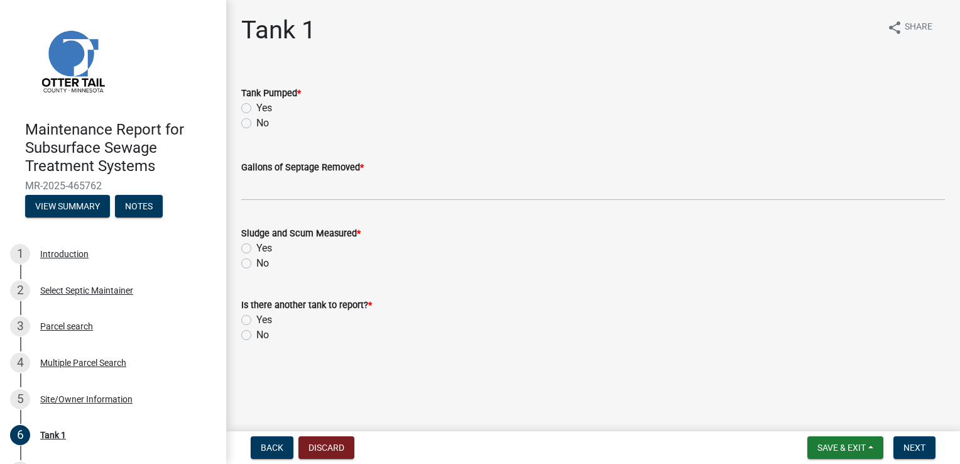
click at [262, 108] on label "Yes" at bounding box center [264, 108] width 16 height 15
click at [262, 108] on input "Yes" at bounding box center [260, 105] width 8 height 8
radio input "true"
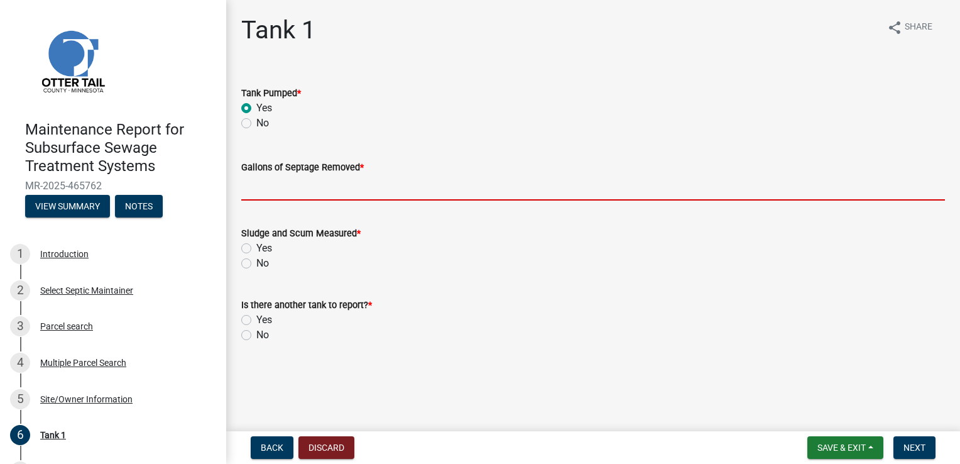
click at [271, 189] on input "Gallons of Septage Removed *" at bounding box center [593, 188] width 704 height 26
type input "1000"
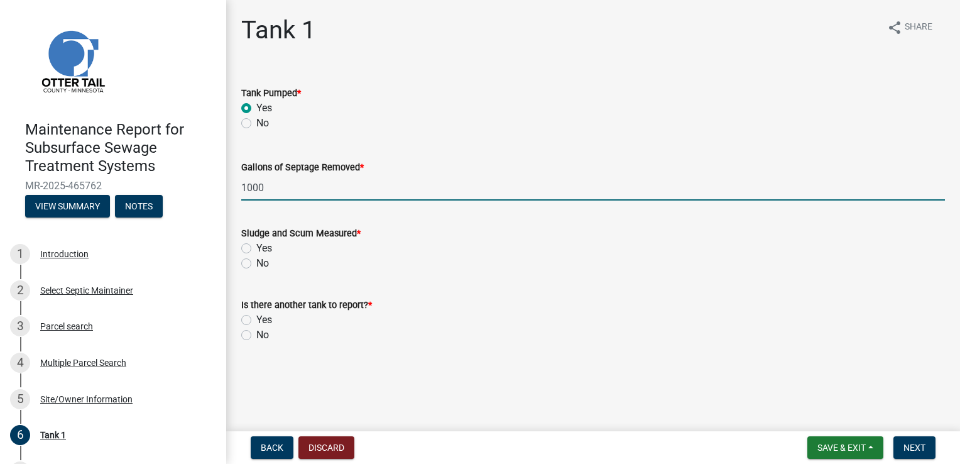
click at [256, 249] on label "Yes" at bounding box center [264, 248] width 16 height 15
click at [256, 249] on input "Yes" at bounding box center [260, 245] width 8 height 8
radio input "true"
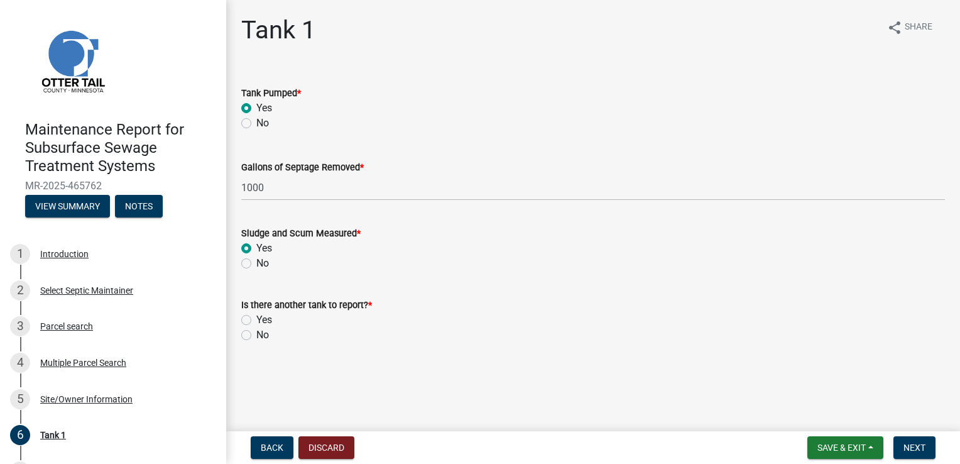
click at [256, 338] on label "No" at bounding box center [262, 334] width 13 height 15
click at [256, 336] on input "No" at bounding box center [260, 331] width 8 height 8
radio input "true"
click at [915, 451] on span "Next" at bounding box center [915, 447] width 22 height 10
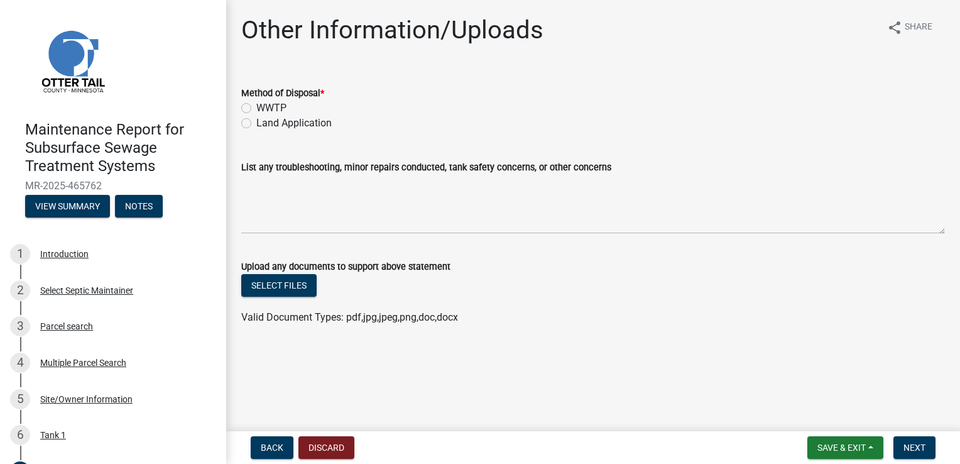
click at [302, 123] on label "Land Application" at bounding box center [293, 123] width 75 height 15
click at [265, 123] on input "Land Application" at bounding box center [260, 120] width 8 height 8
radio input "true"
click at [904, 451] on span "Next" at bounding box center [915, 447] width 22 height 10
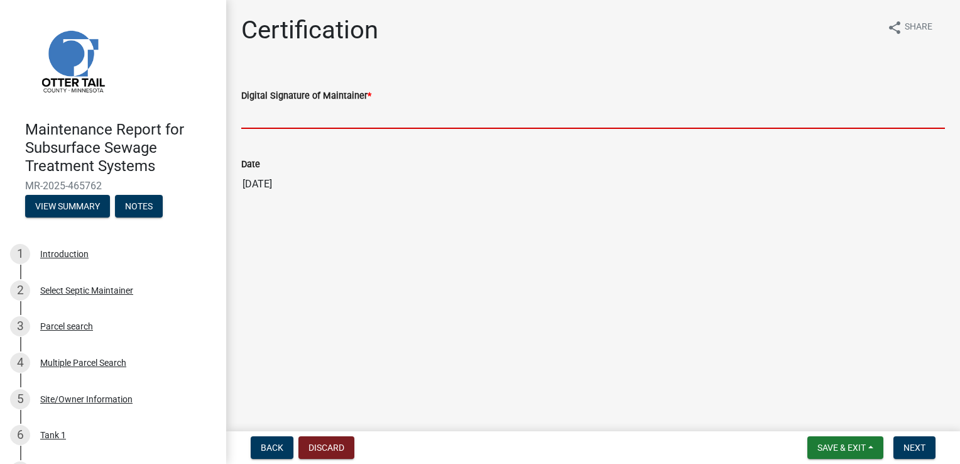
click at [319, 123] on input "Digital Signature of Maintainer *" at bounding box center [593, 116] width 704 height 26
type input "[PERSON_NAME]"
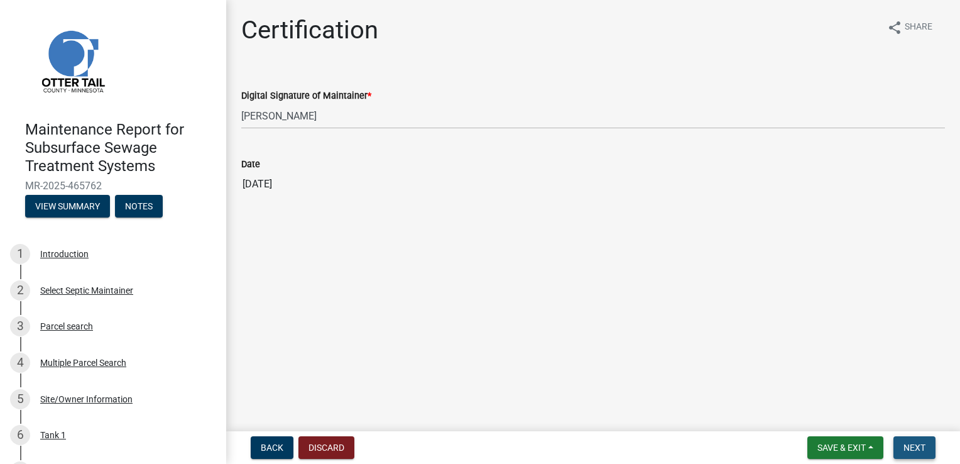
click at [928, 440] on button "Next" at bounding box center [915, 447] width 42 height 23
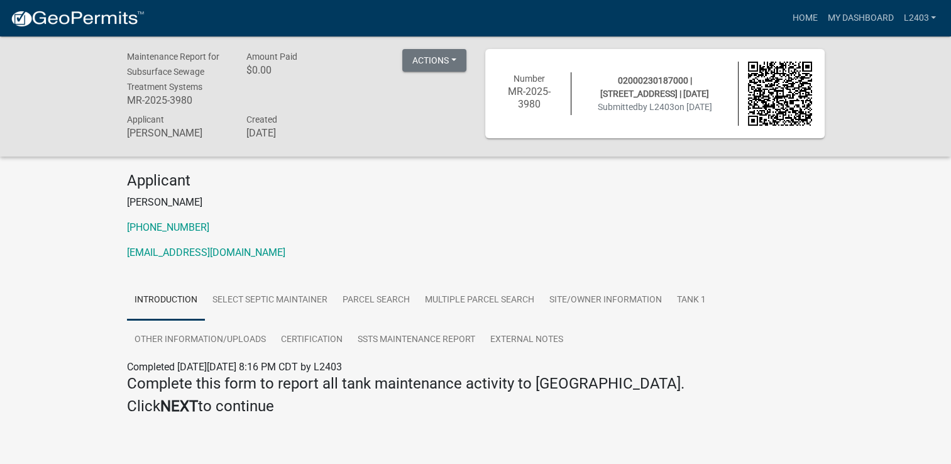
click at [493, 185] on h4 "Applicant" at bounding box center [476, 181] width 698 height 18
click at [809, 17] on link "Home" at bounding box center [804, 18] width 35 height 24
